Goal: Find specific page/section: Find specific page/section

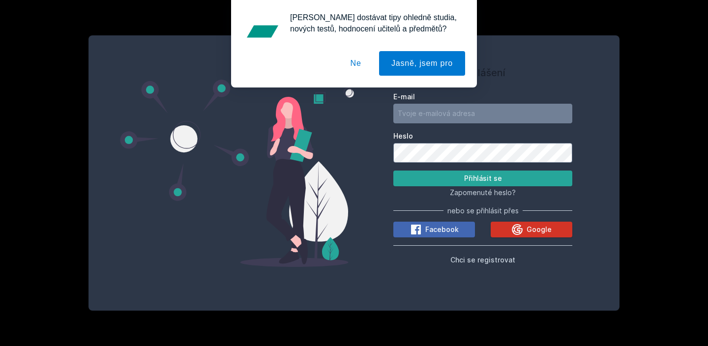
click at [515, 233] on icon at bounding box center [517, 229] width 11 height 11
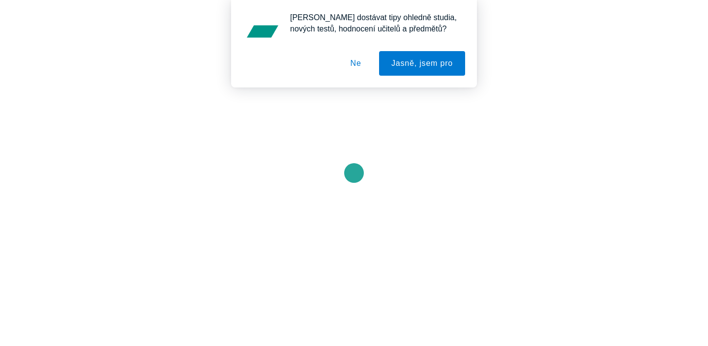
click at [359, 62] on button "Ne" at bounding box center [355, 63] width 35 height 25
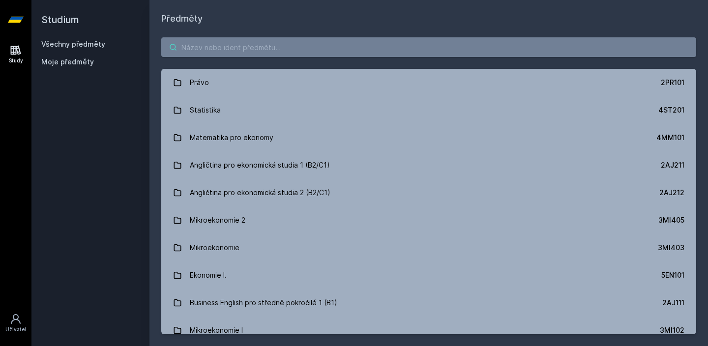
click at [208, 42] on input "search" at bounding box center [428, 47] width 535 height 20
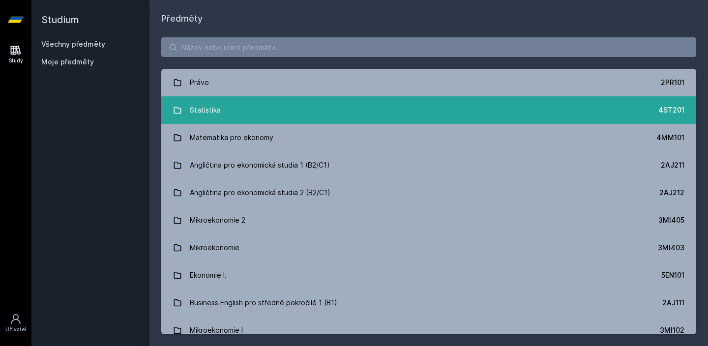
click at [225, 107] on link "Statistika 4ST201" at bounding box center [428, 110] width 535 height 28
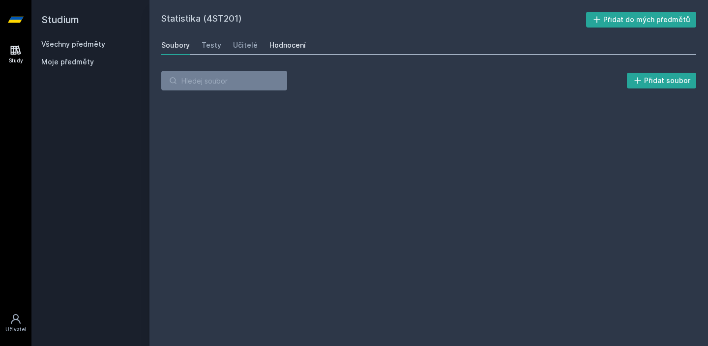
click at [297, 52] on link "Hodnocení" at bounding box center [287, 45] width 36 height 20
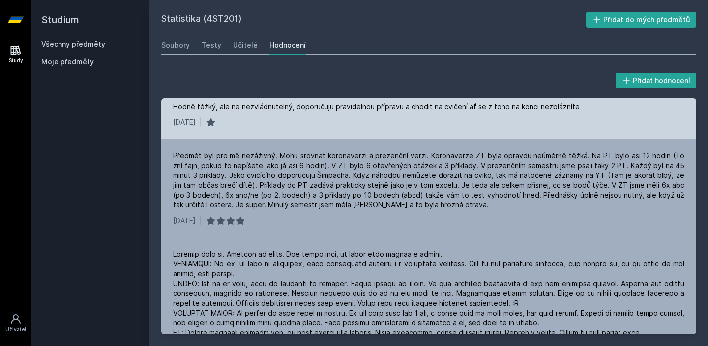
scroll to position [236, 0]
